Goal: Book appointment/travel/reservation

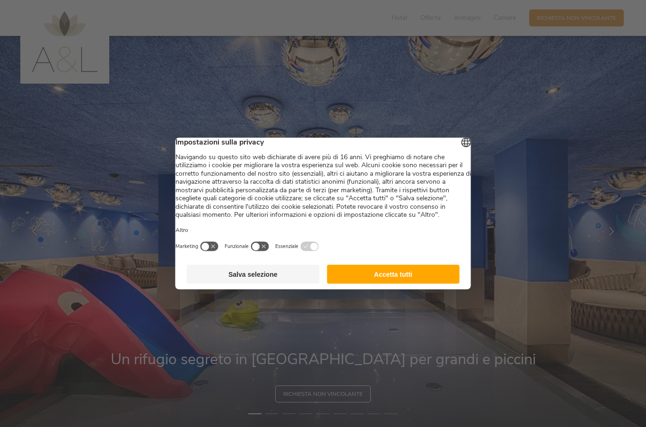
click at [399, 284] on button "Accetta tutti" at bounding box center [393, 274] width 133 height 19
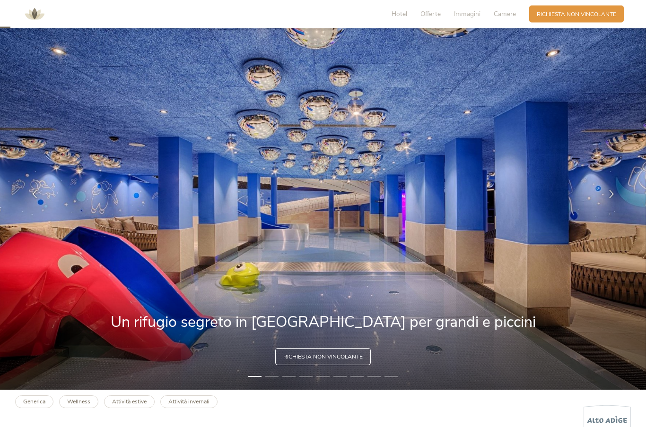
scroll to position [37, 0]
click at [611, 206] on div at bounding box center [611, 194] width 24 height 24
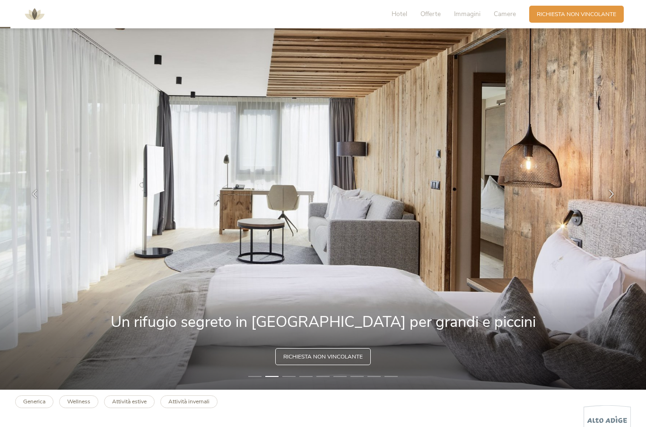
click at [610, 206] on div at bounding box center [611, 194] width 24 height 24
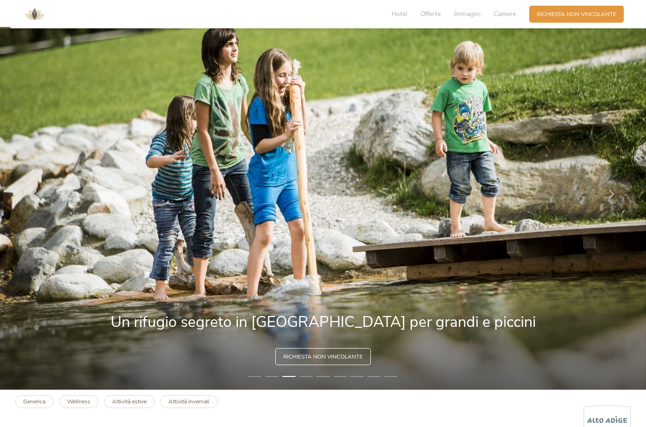
click at [609, 206] on div at bounding box center [611, 194] width 24 height 24
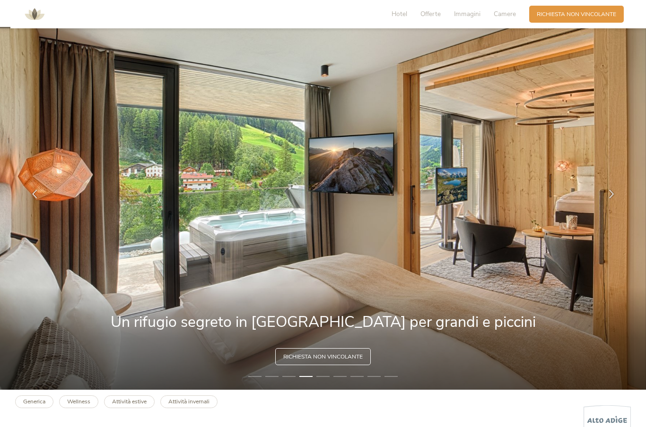
click at [608, 206] on div at bounding box center [611, 194] width 24 height 24
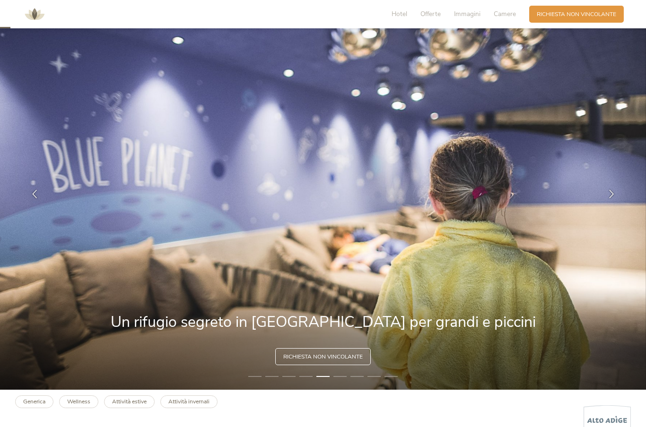
click at [609, 206] on div at bounding box center [611, 194] width 24 height 24
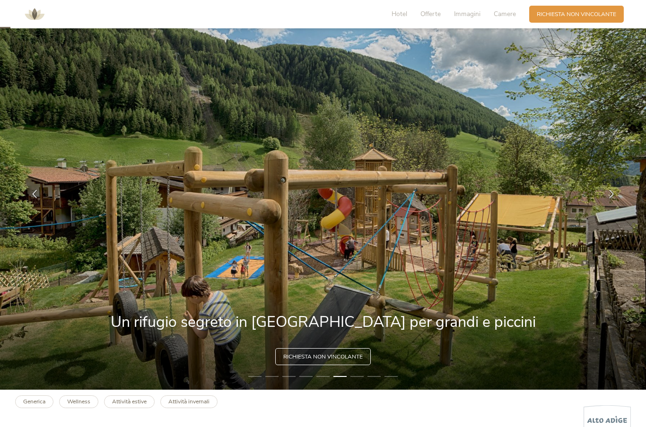
click at [610, 206] on div at bounding box center [611, 194] width 24 height 24
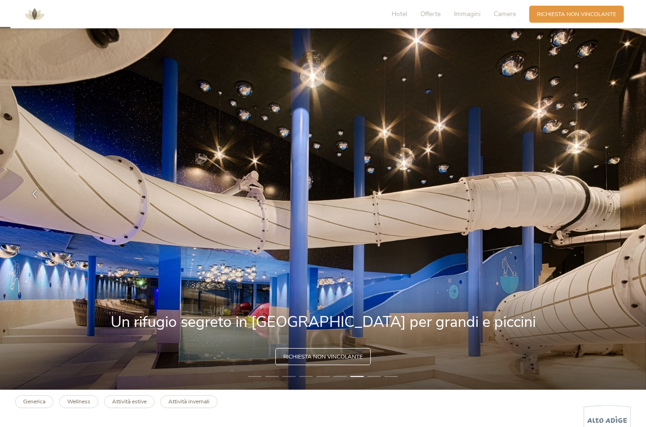
click at [609, 206] on div at bounding box center [611, 194] width 24 height 24
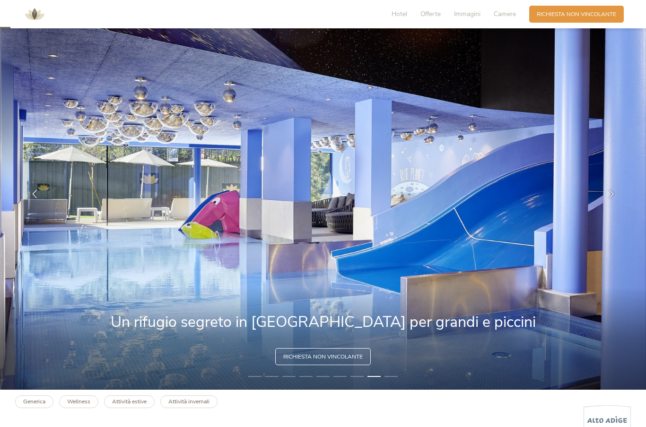
click at [610, 206] on div at bounding box center [611, 194] width 24 height 24
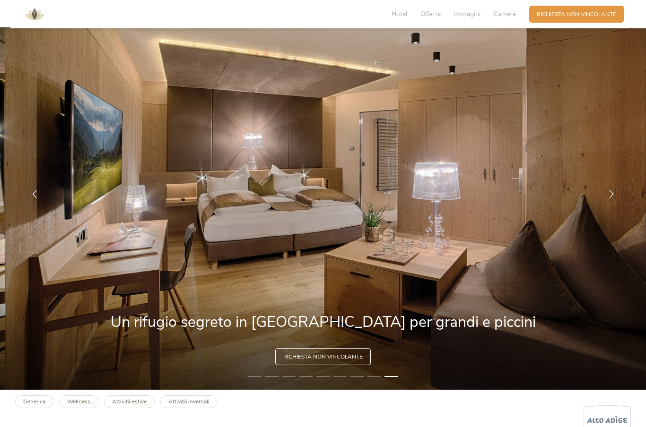
click at [609, 206] on div at bounding box center [611, 194] width 24 height 24
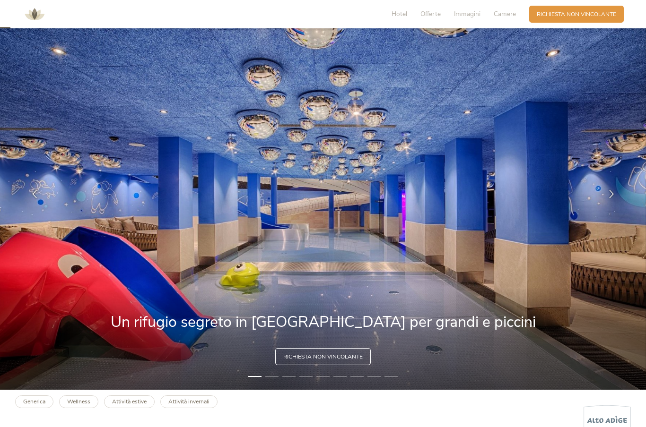
click at [608, 206] on div at bounding box center [611, 194] width 24 height 24
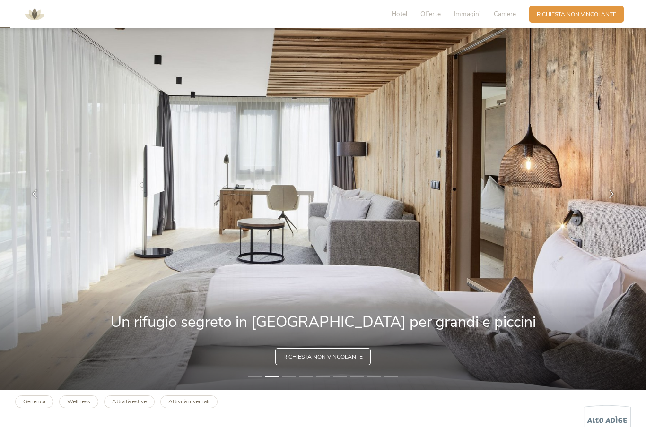
click at [609, 206] on div at bounding box center [611, 194] width 24 height 24
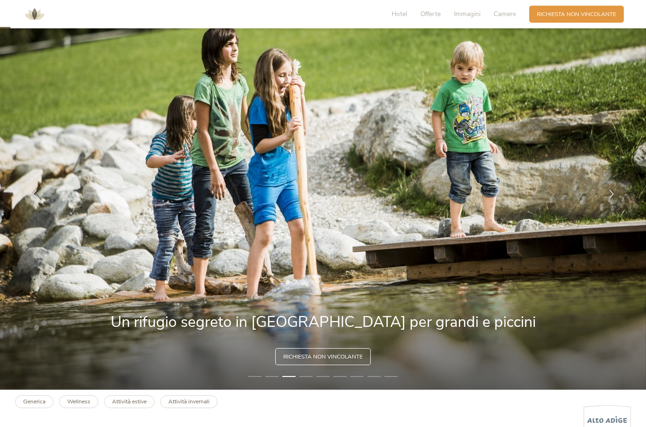
click at [588, 16] on span "Richiesta non vincolante" at bounding box center [575, 14] width 79 height 8
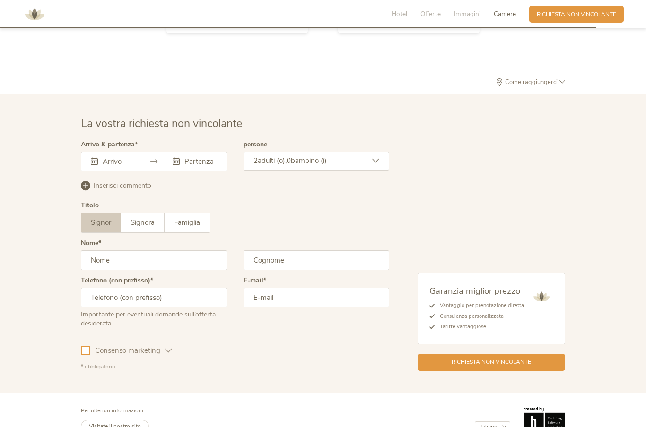
scroll to position [2338, 0]
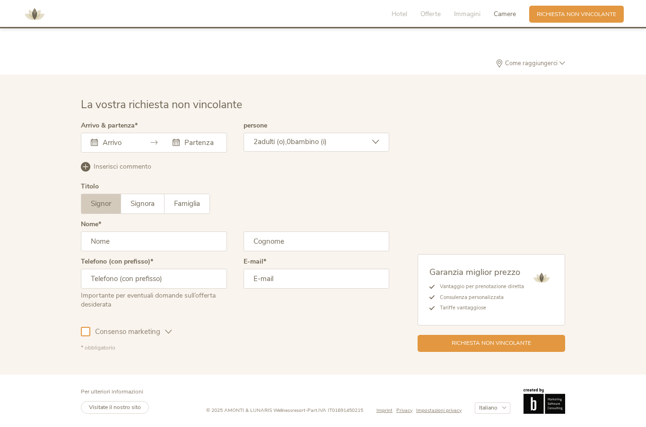
click at [112, 145] on div "Ottobre 2025 Lun Mar Mer Gio Ven Sab Dom 29 30 1 2 3 4 5 6 7 8 9 10 11 12 13 14…" at bounding box center [154, 143] width 146 height 20
click at [97, 143] on icon at bounding box center [94, 142] width 7 height 7
click at [116, 144] on div "Questo campo non può essere lasciato vuoto. Ottobre 2025 Lun Mar Mer Gio Ven Sa…" at bounding box center [154, 143] width 146 height 20
click at [201, 146] on div "Questo campo non può essere lasciato vuoto. Ottobre 2025 Lun Mar Mer Gio Ven Sa…" at bounding box center [154, 143] width 146 height 20
click at [101, 145] on div "Questo campo non può essere lasciato vuoto. Ottobre 2025 Lun Mar Mer Gio Ven Sa…" at bounding box center [154, 143] width 146 height 20
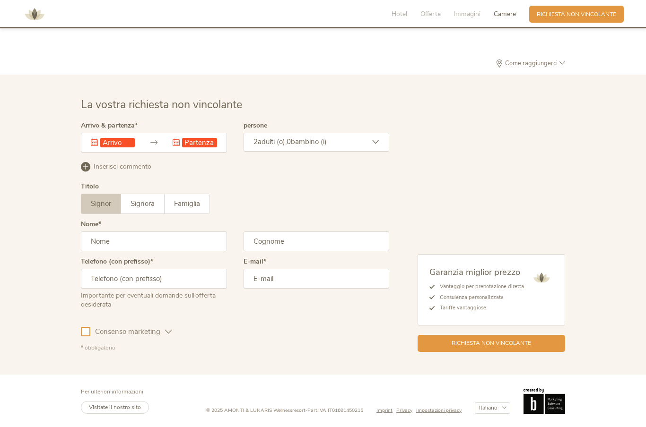
click at [101, 140] on input "text" at bounding box center [117, 142] width 35 height 9
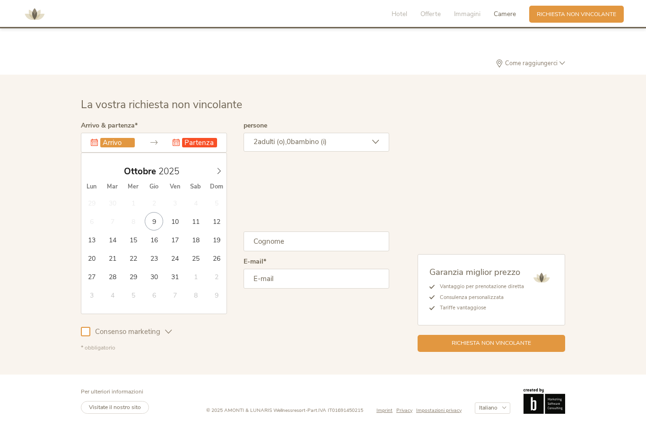
type input "30.10.2025"
click at [222, 175] on span at bounding box center [219, 169] width 16 height 13
type input "02.11.2025"
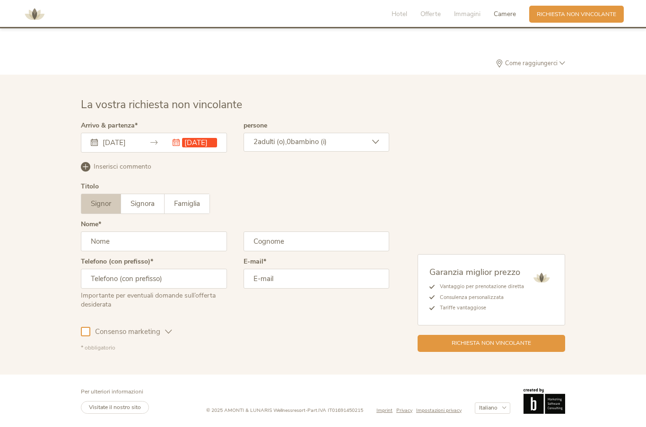
click at [192, 238] on input "text" at bounding box center [154, 242] width 146 height 20
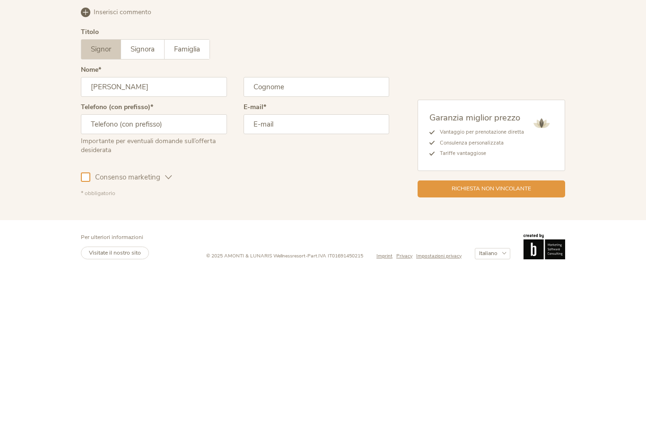
type input "Alex"
click at [303, 232] on input "text" at bounding box center [316, 242] width 146 height 20
type input "Pigozzi"
click at [183, 269] on input "text" at bounding box center [154, 279] width 146 height 20
type input "3929477013"
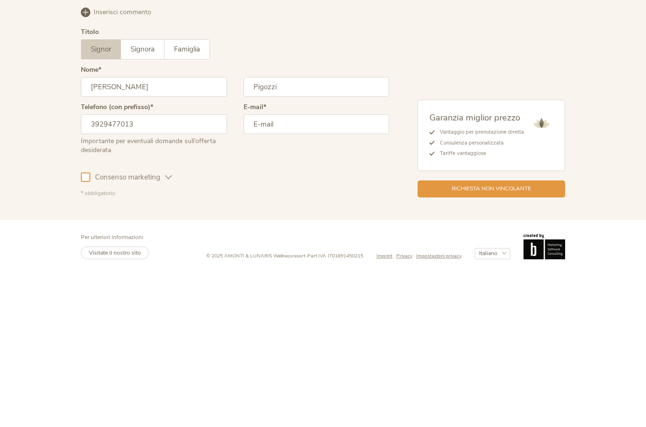
click at [292, 269] on input "email" at bounding box center [316, 279] width 146 height 20
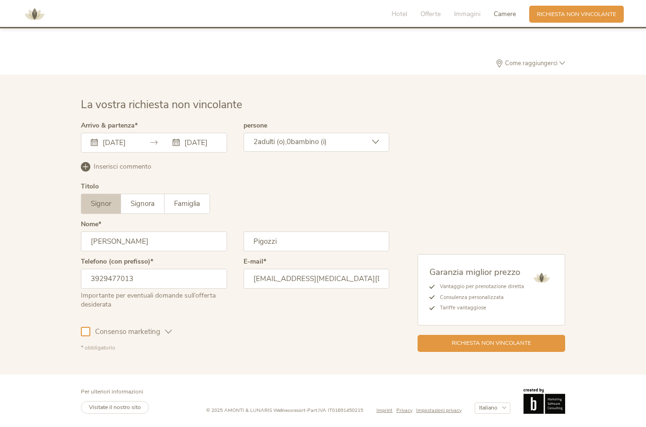
type input "dr_zoloft@hotmail.it"
click at [369, 147] on div "2 adulti (o), 0 bambino (i)" at bounding box center [316, 142] width 146 height 19
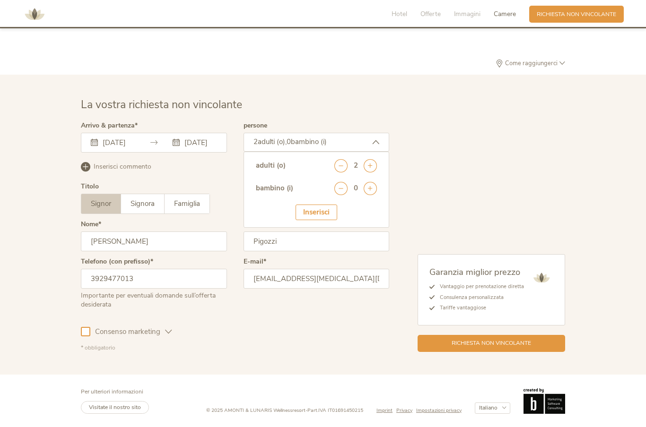
click at [375, 185] on icon at bounding box center [369, 188] width 13 height 13
click at [367, 212] on select "seleziona 0 1 2 3 4 5 6 7 8 9 10 11 12 13 14 15 16 17" at bounding box center [353, 215] width 47 height 16
select select "9"
click at [331, 242] on div "Inserisci" at bounding box center [316, 242] width 42 height 16
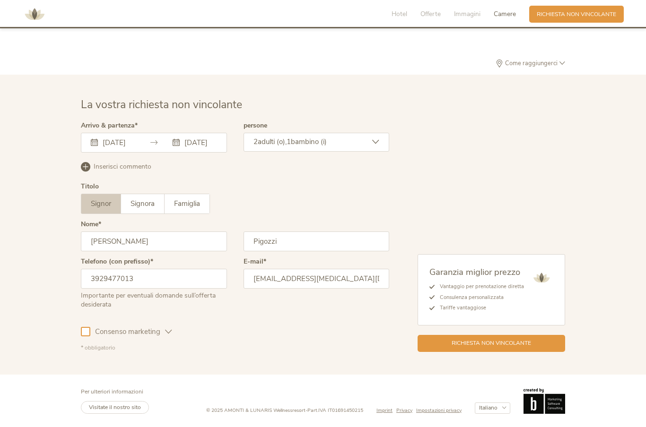
click at [525, 346] on span "Richiesta non vincolante" at bounding box center [490, 343] width 79 height 8
